Goal: Task Accomplishment & Management: Manage account settings

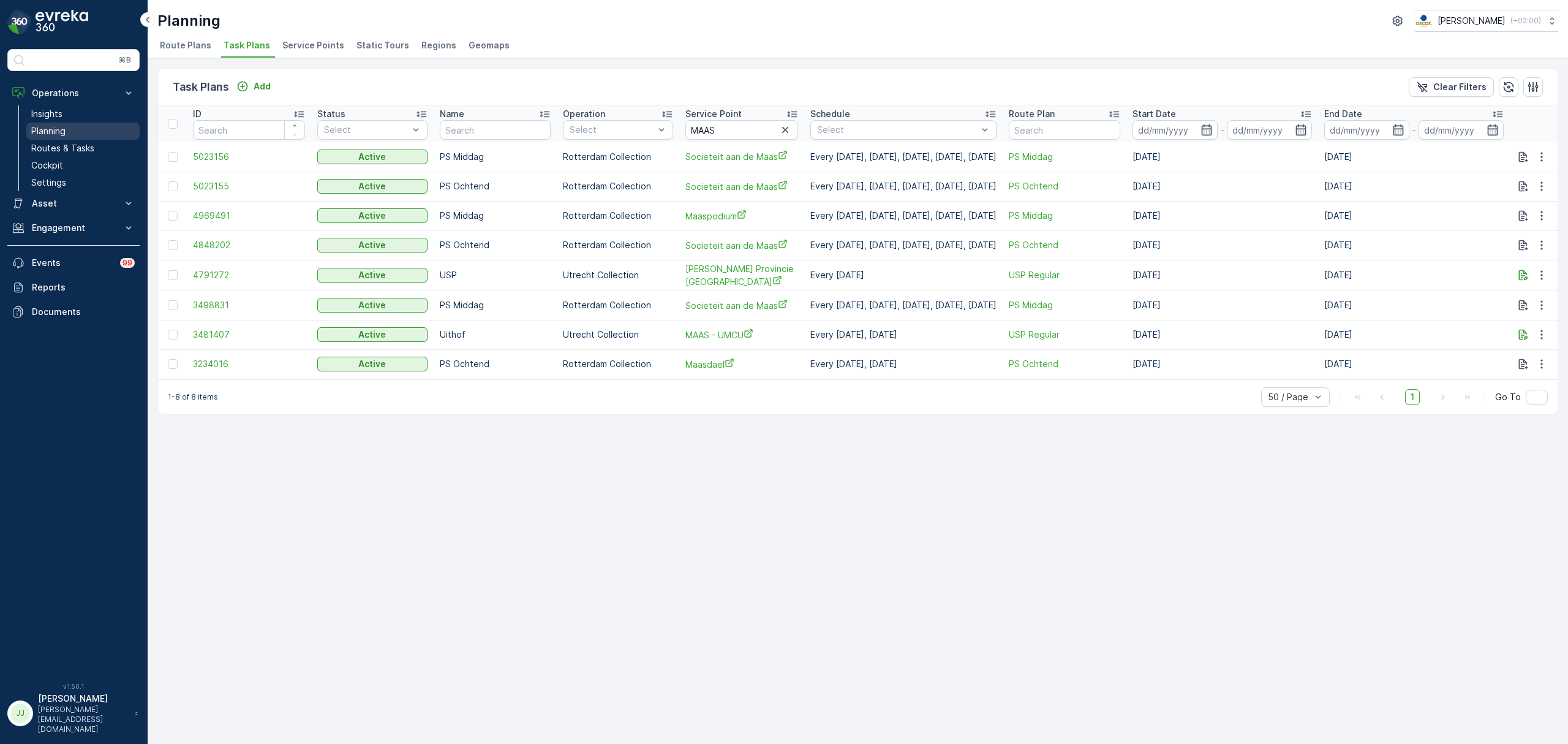
click at [102, 132] on link "Planning" at bounding box center [83, 131] width 114 height 17
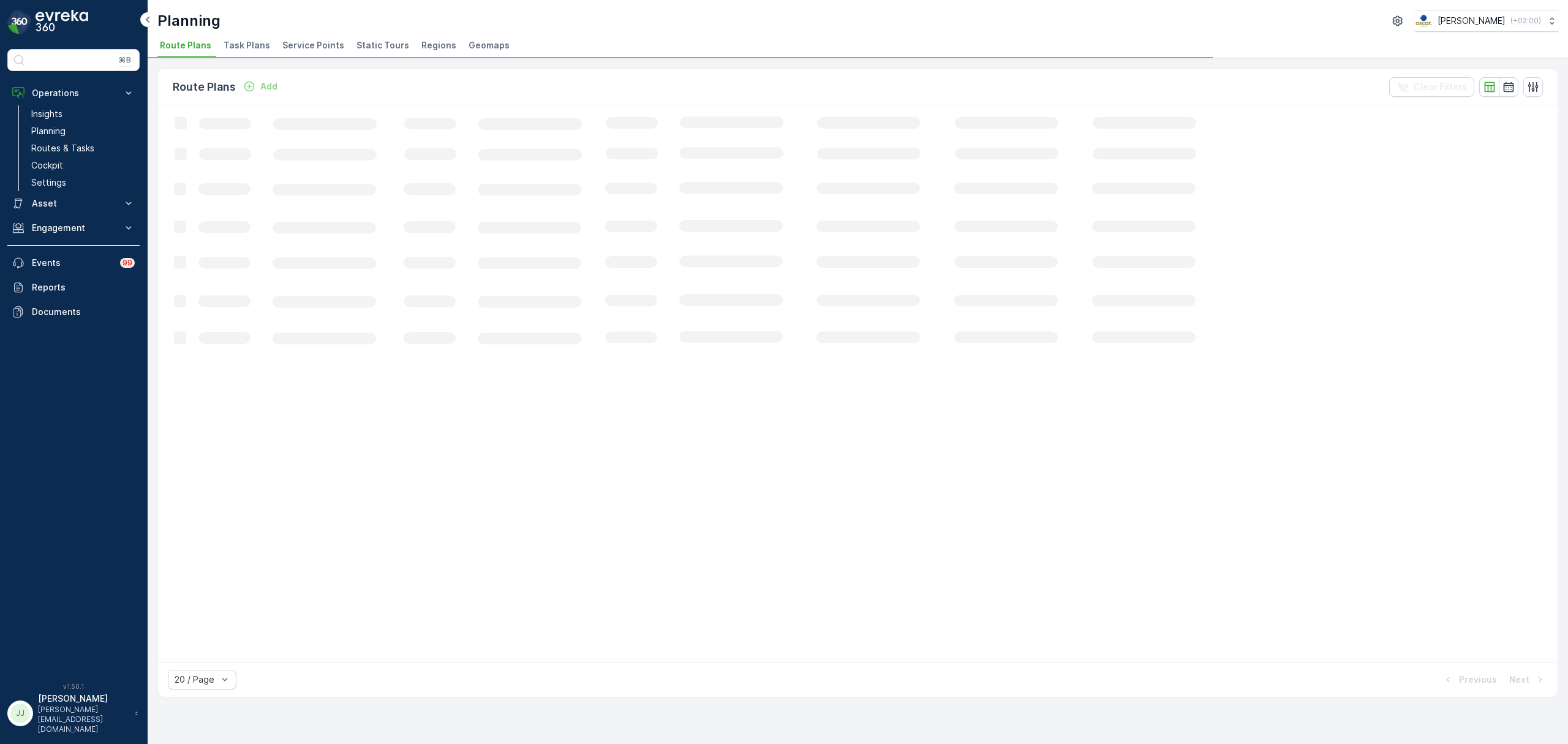
click at [231, 47] on span "Task Plans" at bounding box center [247, 45] width 47 height 12
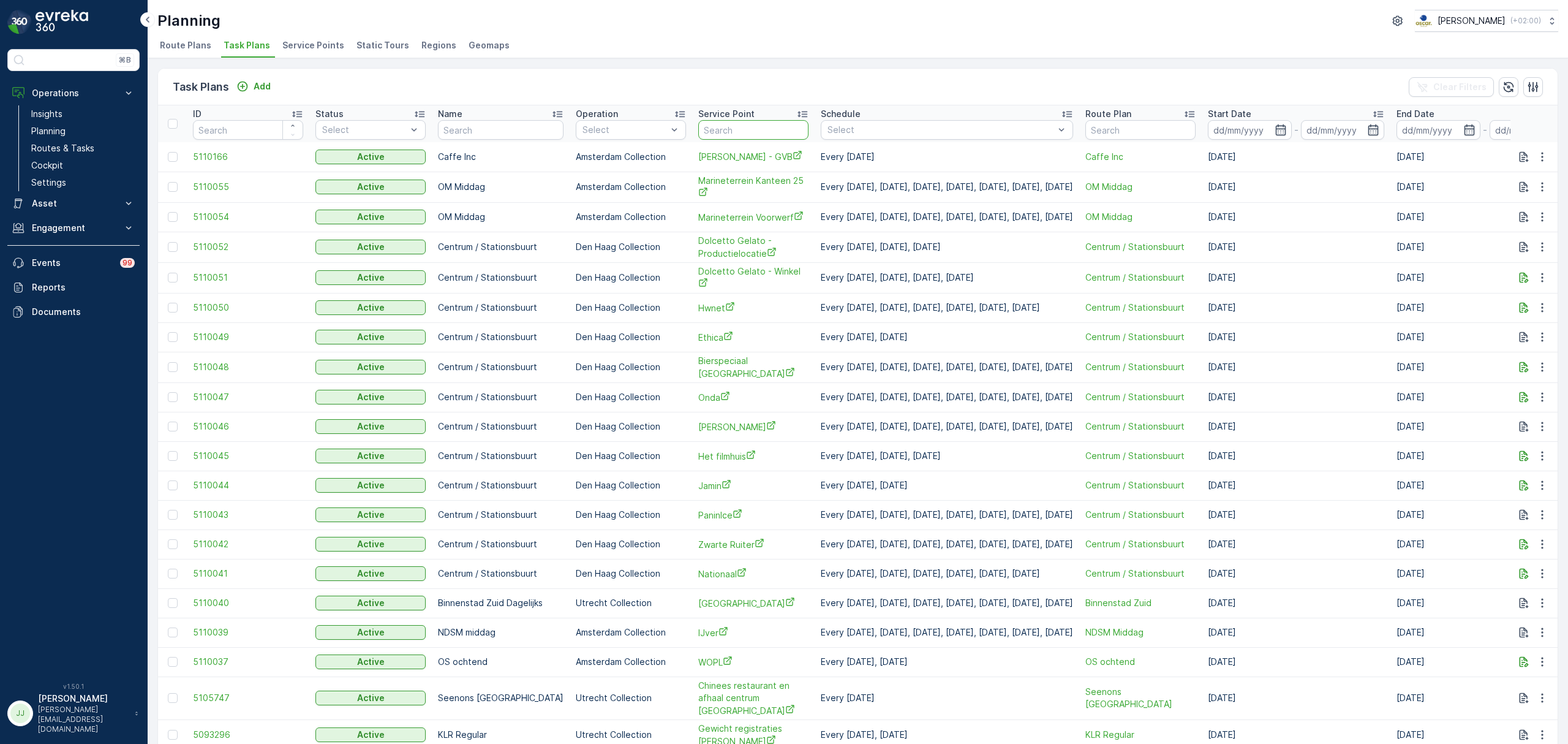
click at [765, 131] on input "text" at bounding box center [753, 130] width 111 height 19
type input "klep"
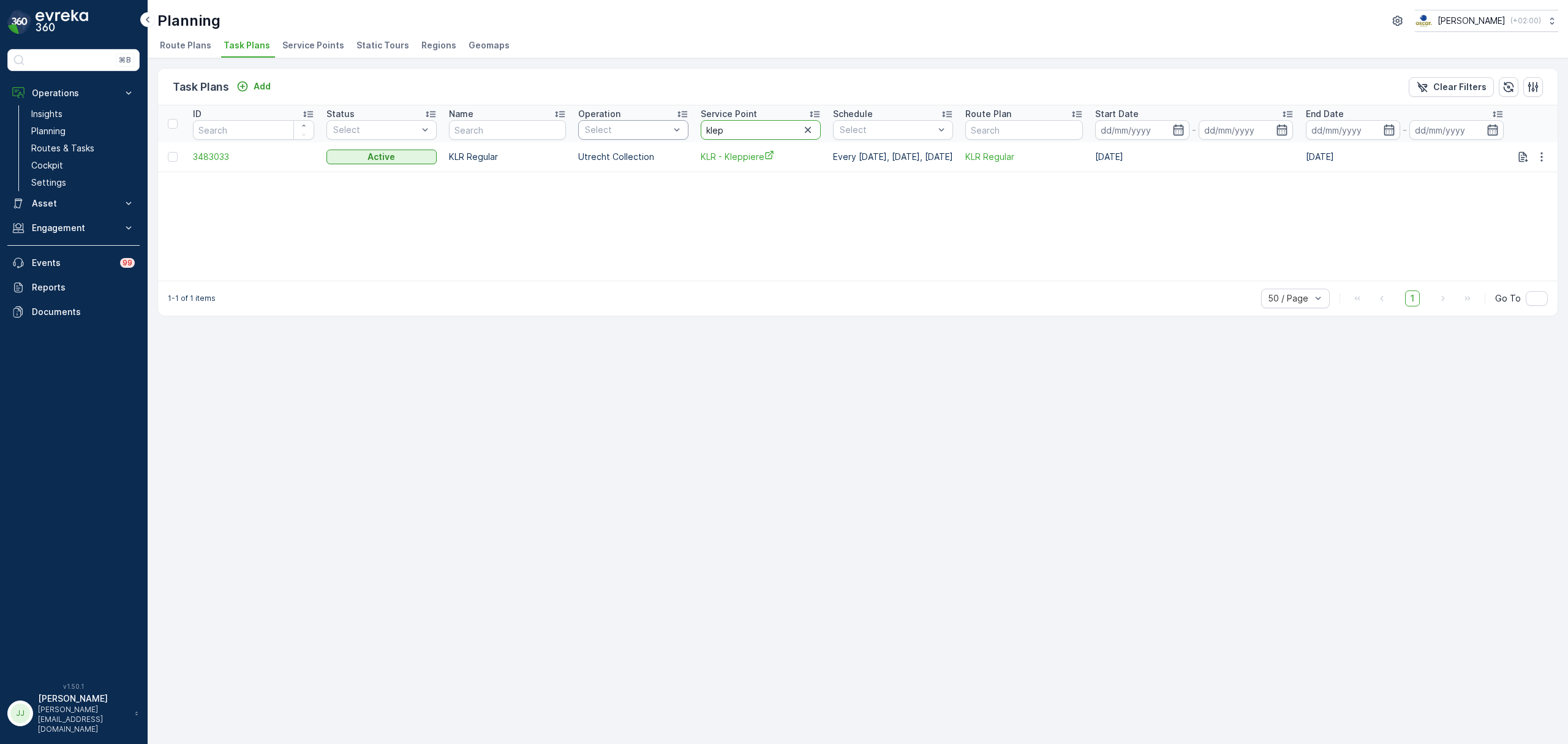
drag, startPoint x: 765, startPoint y: 131, endPoint x: 675, endPoint y: 130, distance: 90.0
click at [675, 130] on tr "ID Status Select Name Operation Select Service Point klep Schedule Select Route…" at bounding box center [858, 124] width 1400 height 37
type input "gewich"
click at [1544, 162] on icon "button" at bounding box center [1541, 157] width 12 height 12
click at [1530, 191] on span "Edit Task Plan" at bounding box center [1520, 193] width 57 height 12
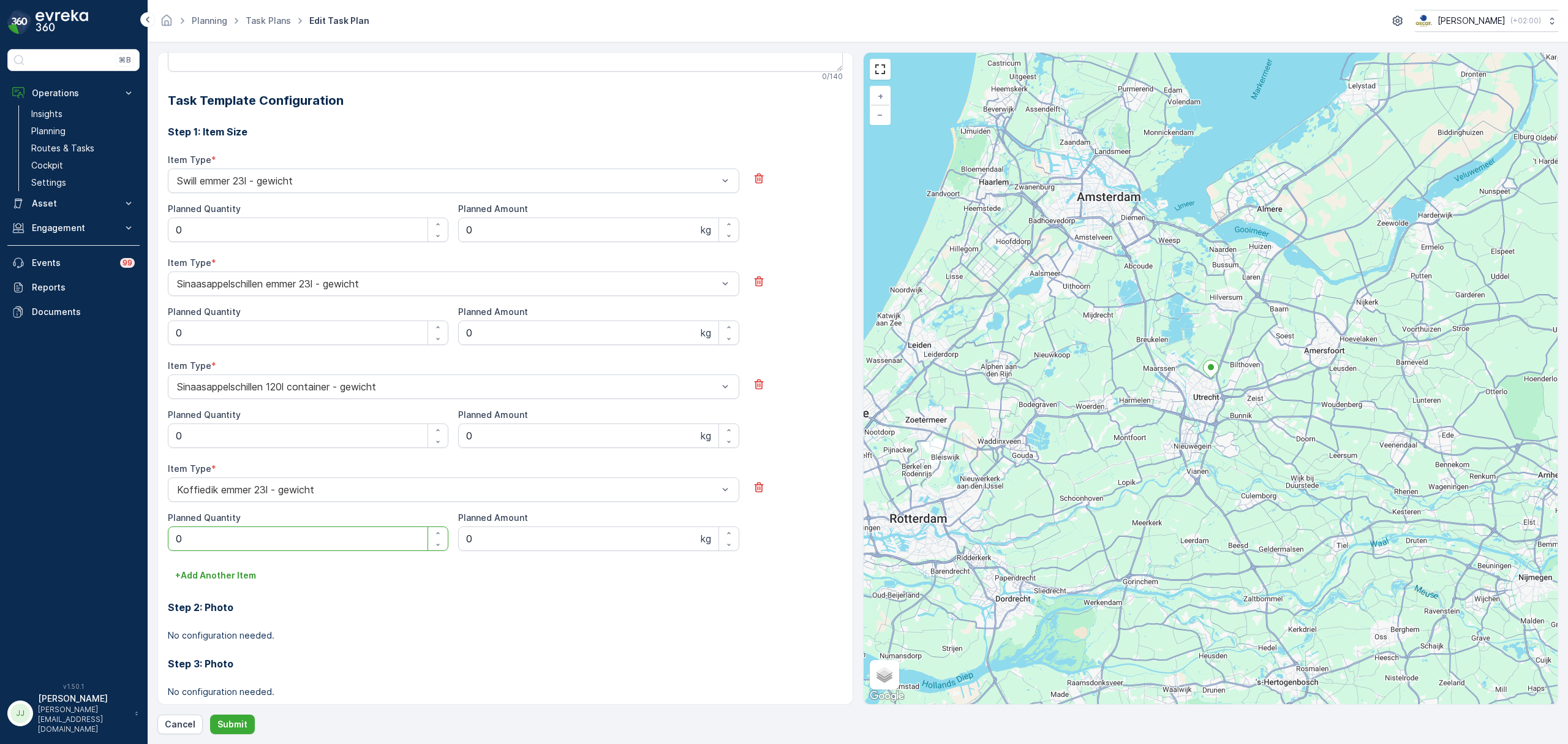
scroll to position [383, 0]
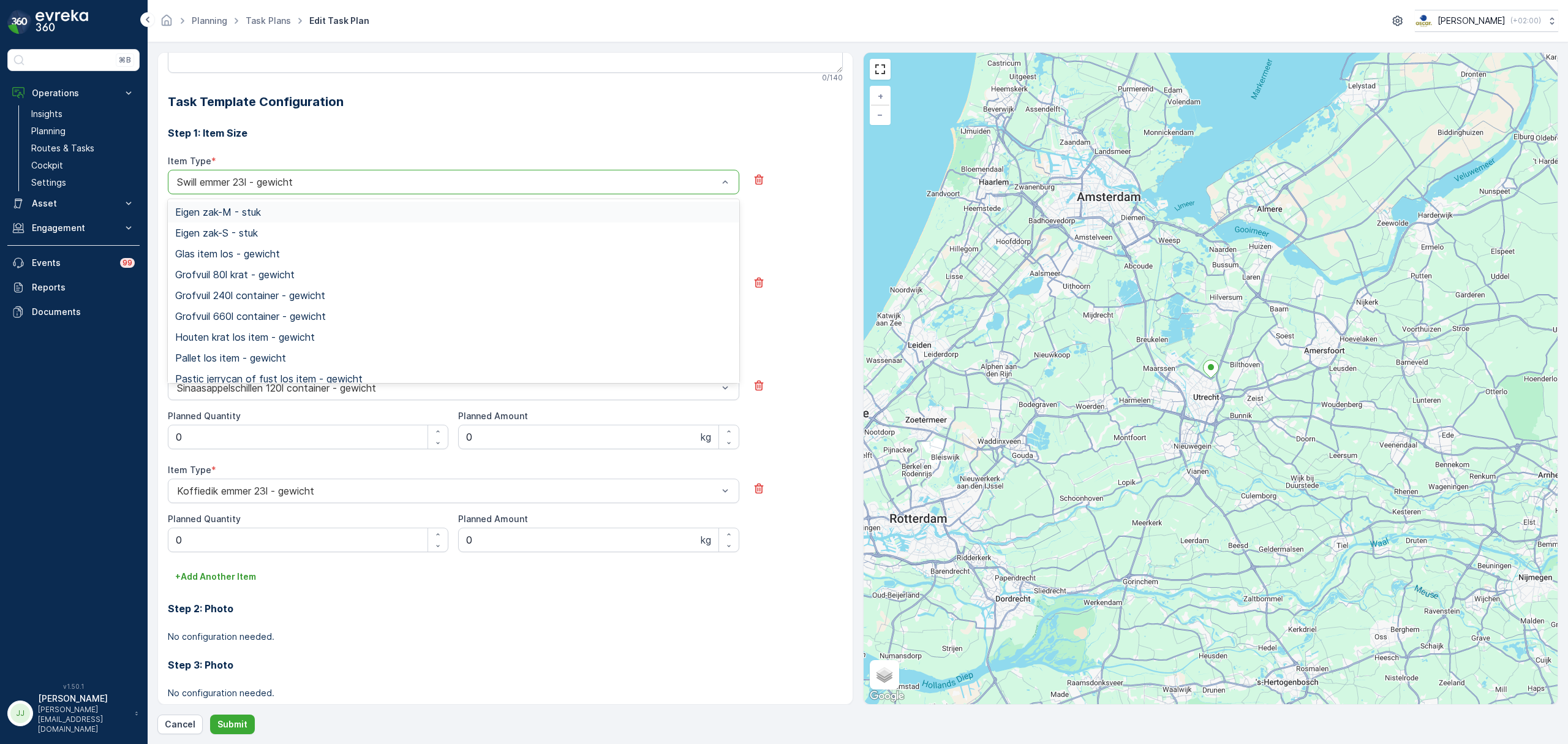
click at [336, 187] on div at bounding box center [448, 182] width 544 height 11
